Goal: Transaction & Acquisition: Download file/media

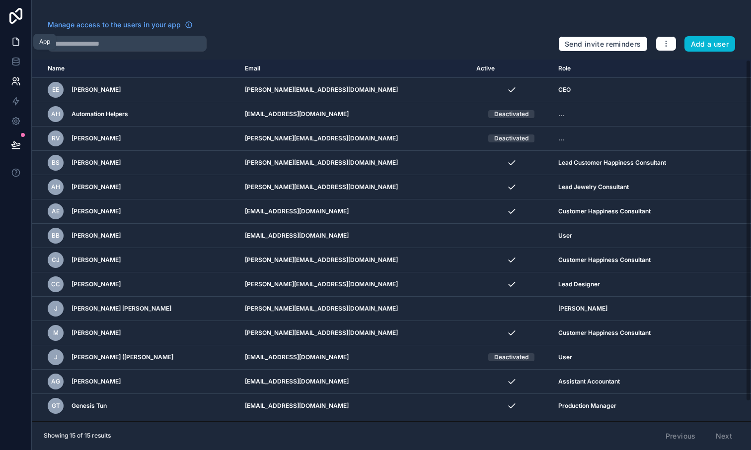
click at [18, 38] on icon at bounding box center [16, 42] width 10 height 10
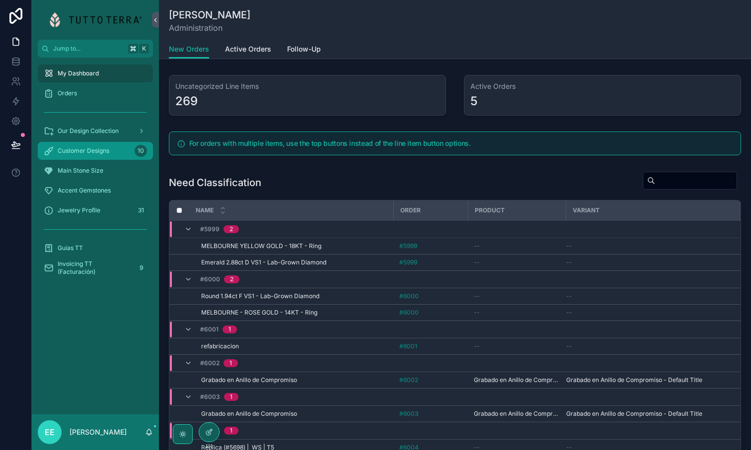
click at [95, 154] on span "Customer Designs" at bounding box center [84, 151] width 52 height 8
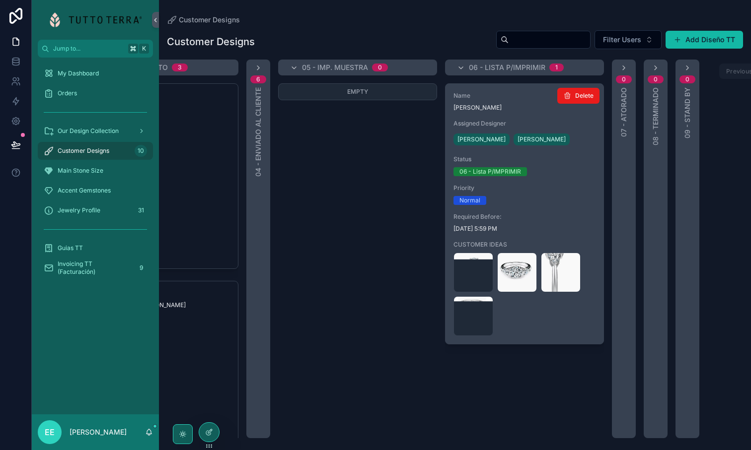
scroll to position [0, 427]
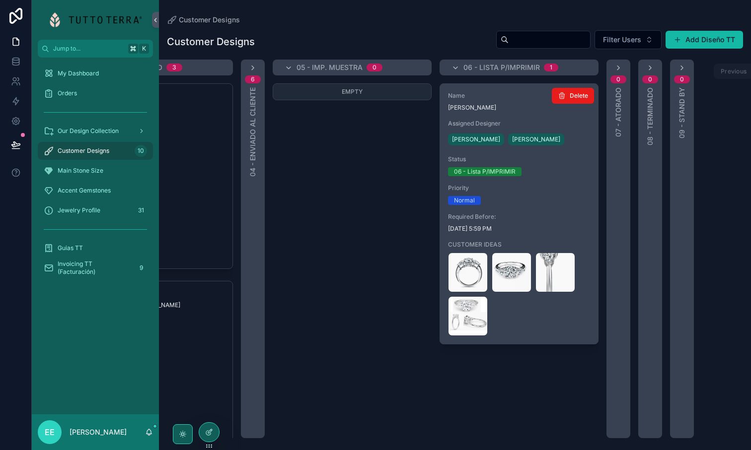
click at [546, 175] on div "06 - Lista P/IMPRIMIR" at bounding box center [519, 171] width 142 height 9
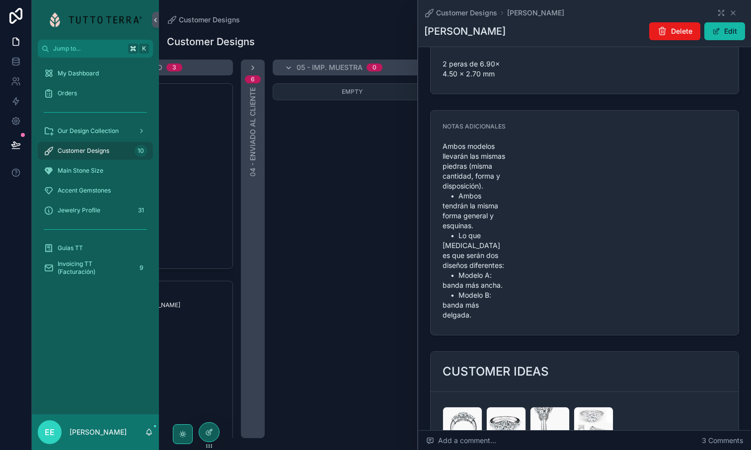
scroll to position [1089, 0]
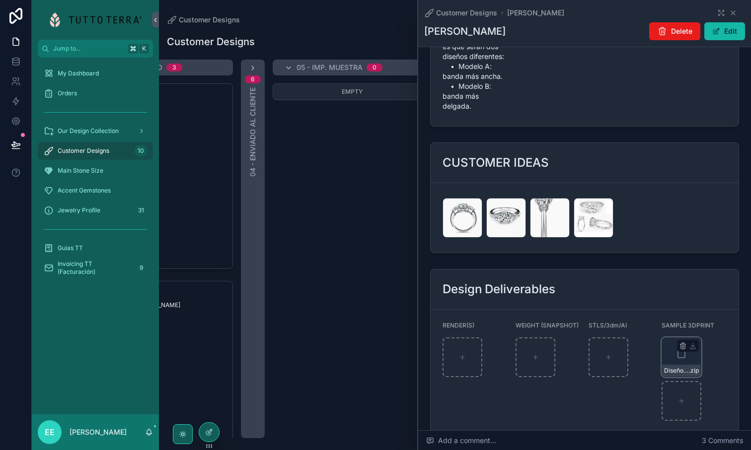
click at [675, 338] on div "Diseños-[PERSON_NAME] .zip" at bounding box center [682, 358] width 40 height 40
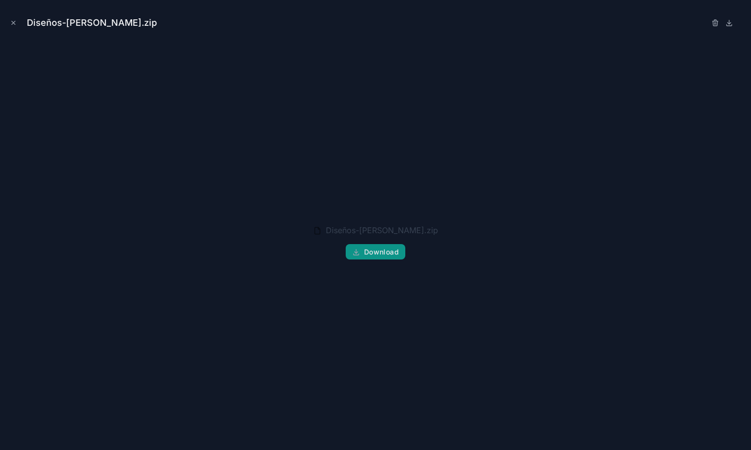
click at [387, 253] on span "Download" at bounding box center [381, 252] width 35 height 9
click at [11, 21] on icon "Close modal" at bounding box center [13, 22] width 7 height 7
